Goal: Find specific page/section: Find specific page/section

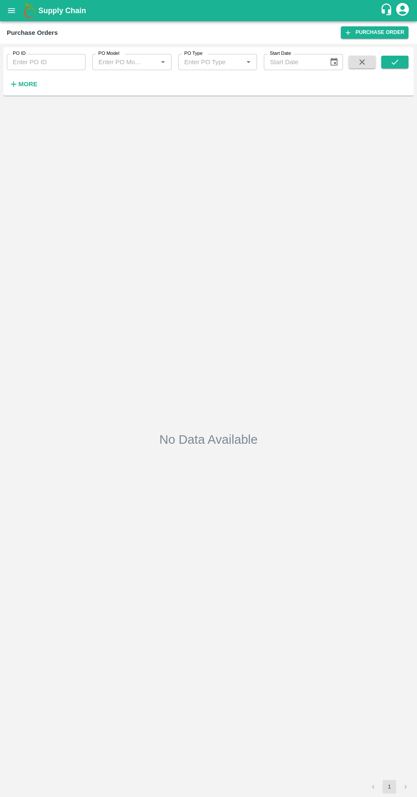
click at [19, 85] on strong "More" at bounding box center [27, 84] width 19 height 7
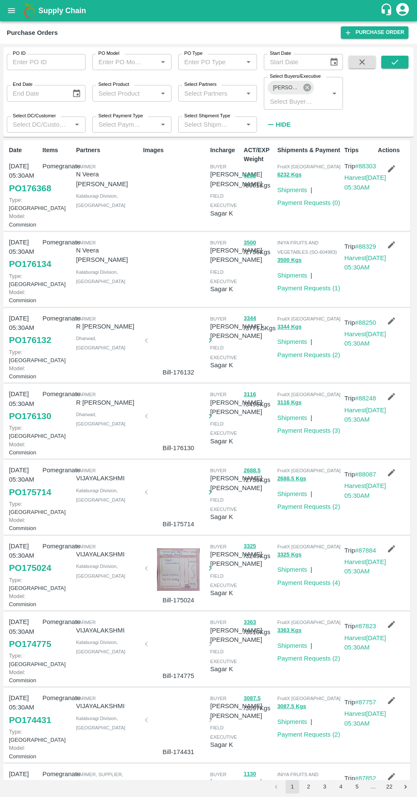
click at [306, 88] on icon at bounding box center [306, 87] width 9 height 9
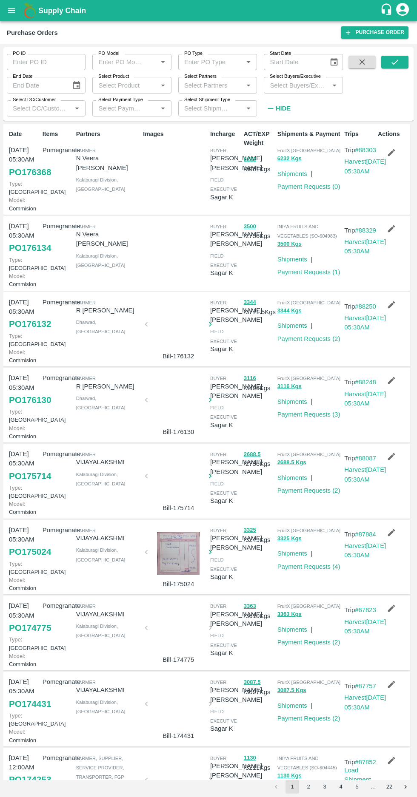
click at [286, 77] on label "Select Buyers/Executive" at bounding box center [294, 76] width 51 height 7
click at [286, 79] on input "Select Buyers/Executive" at bounding box center [296, 84] width 60 height 11
type input "B"
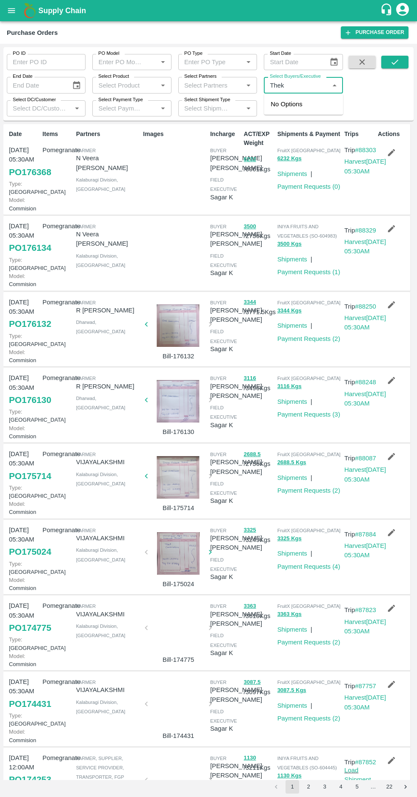
type input "The"
click at [275, 128] on input "checkbox" at bounding box center [282, 128] width 17 height 17
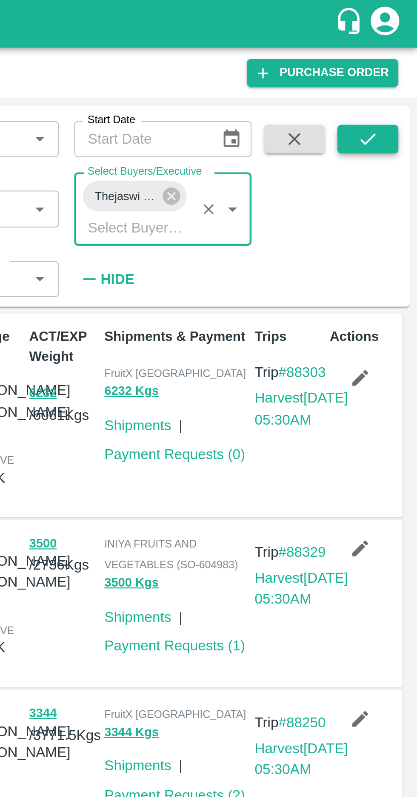
click at [397, 62] on icon "submit" at bounding box center [394, 61] width 9 height 9
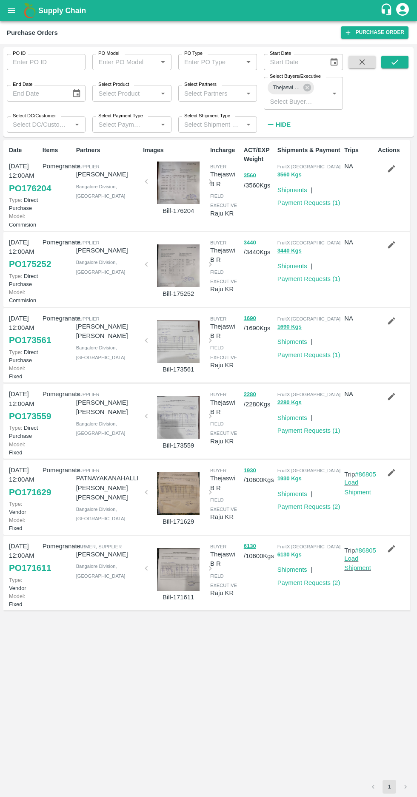
click at [179, 186] on div at bounding box center [178, 183] width 57 height 43
